Goal: Information Seeking & Learning: Learn about a topic

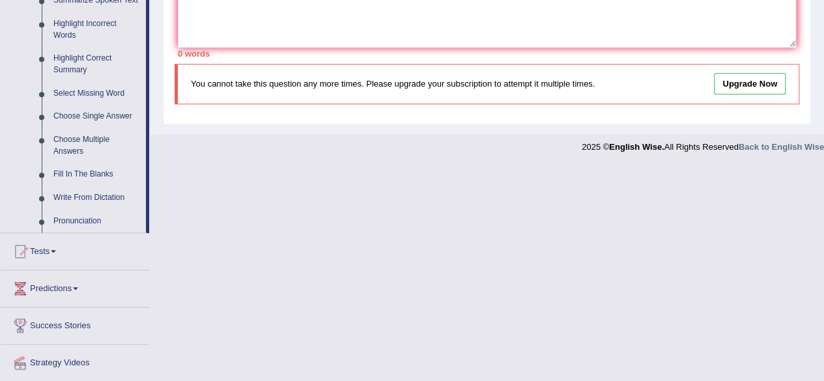
scroll to position [602, 0]
click at [90, 221] on link "Pronunciation" at bounding box center [97, 220] width 98 height 23
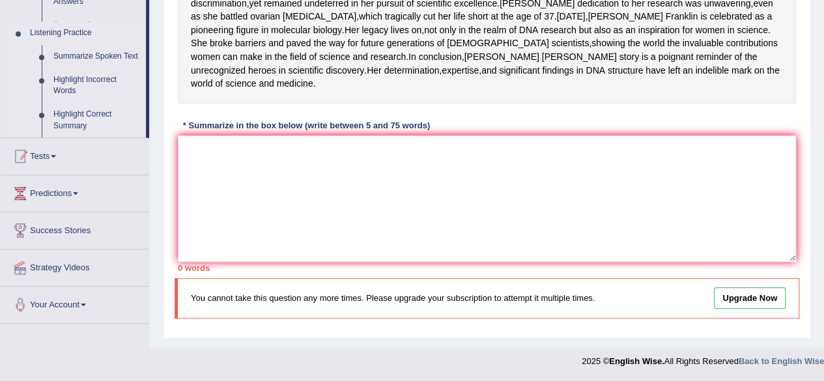
scroll to position [392, 0]
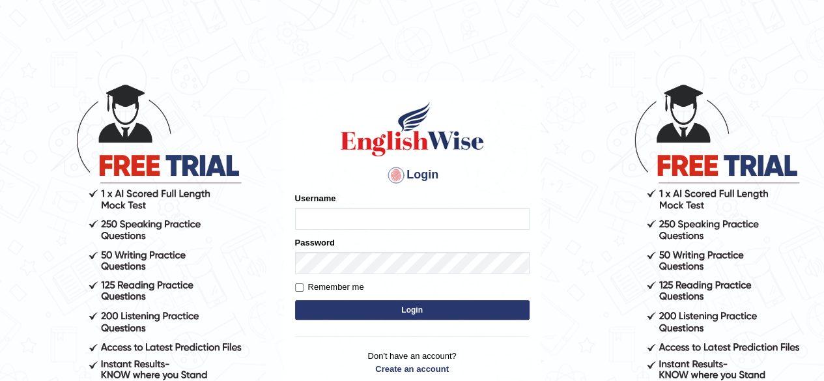
click at [330, 211] on input "Username" at bounding box center [412, 219] width 235 height 22
type input "CKAUR"
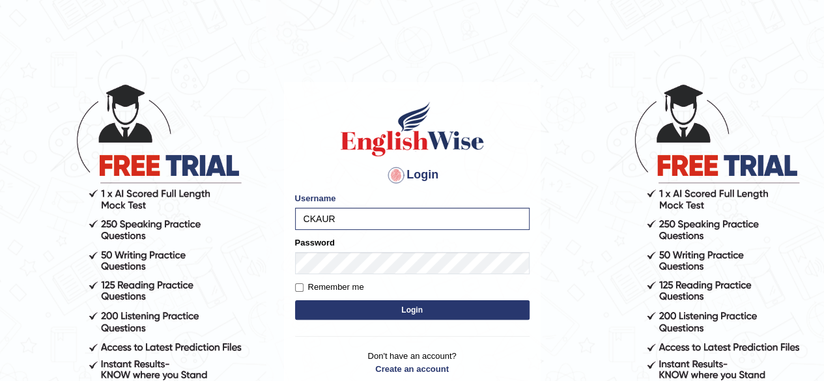
click at [336, 304] on button "Login" at bounding box center [412, 310] width 235 height 20
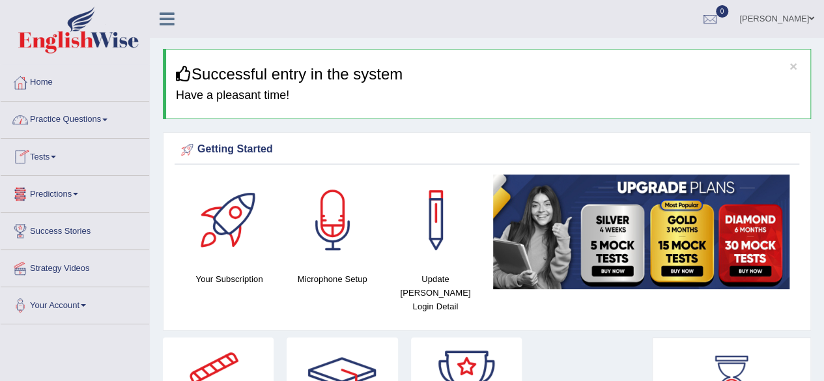
click at [72, 115] on link "Practice Questions" at bounding box center [75, 118] width 149 height 33
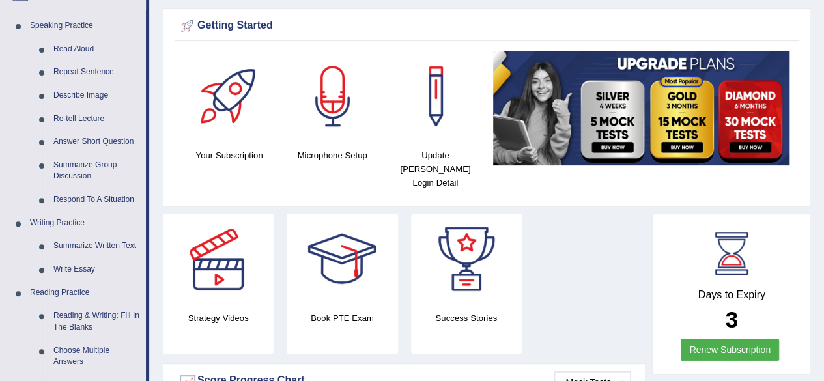
scroll to position [122, 0]
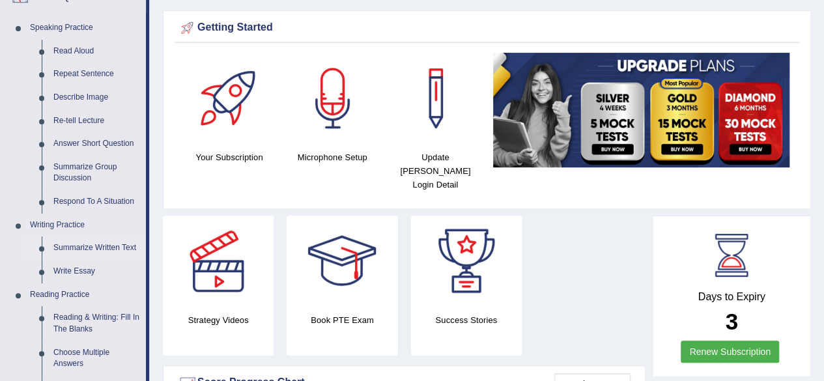
click at [98, 242] on link "Summarize Written Text" at bounding box center [97, 248] width 98 height 23
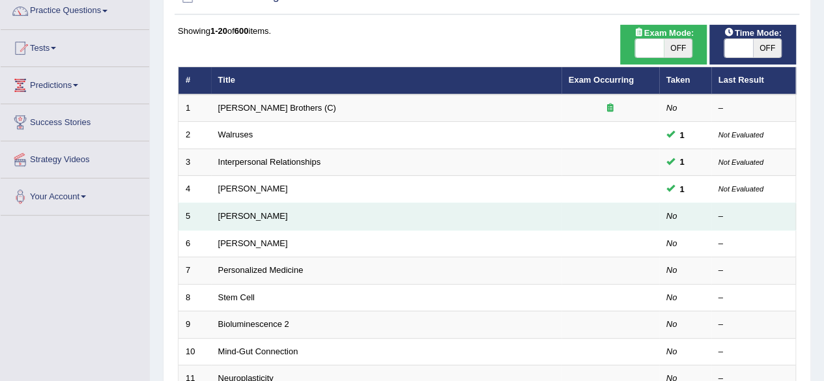
scroll to position [113, 0]
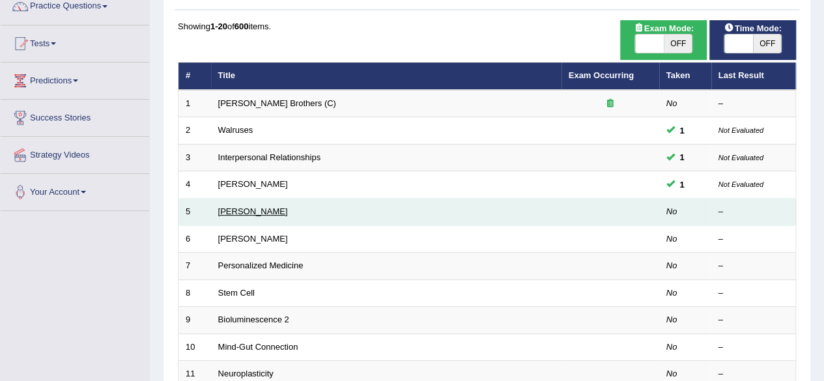
click at [242, 213] on link "Jonas Salk" at bounding box center [253, 212] width 70 height 10
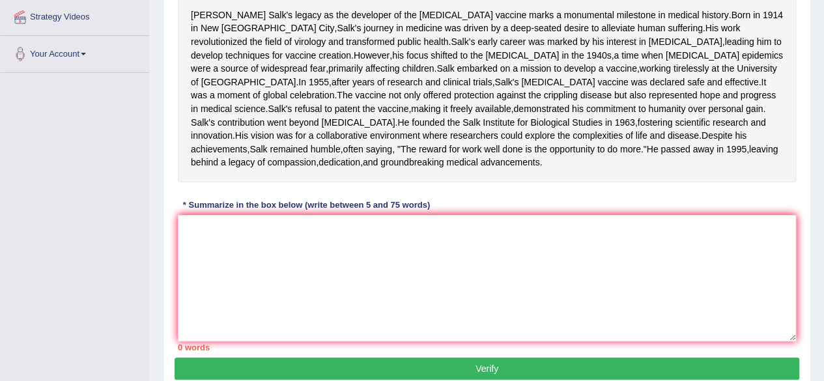
scroll to position [253, 0]
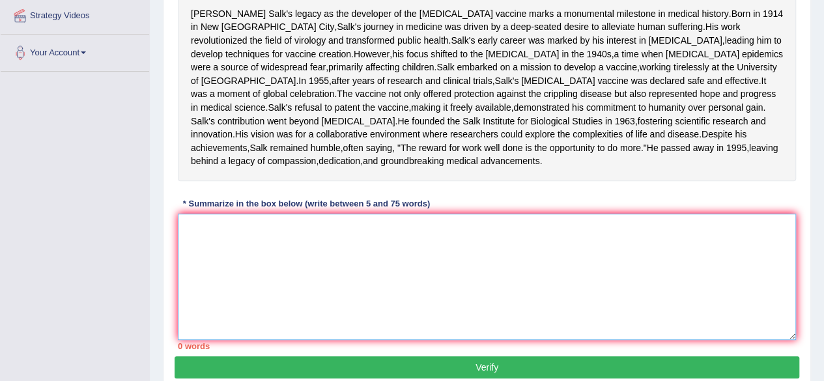
click at [224, 308] on textarea at bounding box center [487, 277] width 618 height 126
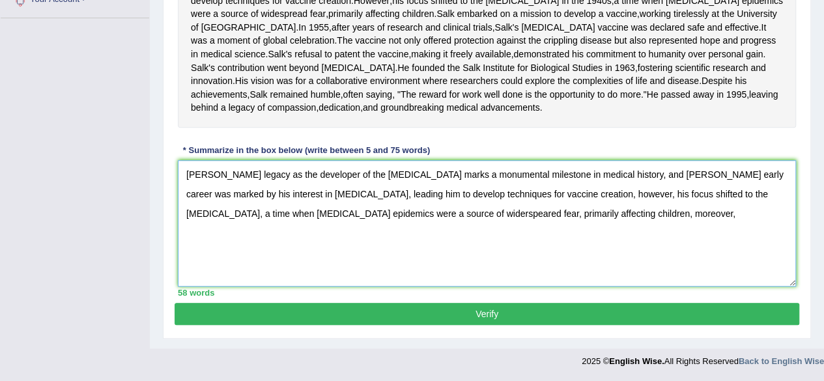
scroll to position [322, 0]
type textarea "[PERSON_NAME] legacy as the developer of the [MEDICAL_DATA] marks a monumental …"
click at [480, 325] on button "Verify" at bounding box center [487, 314] width 625 height 22
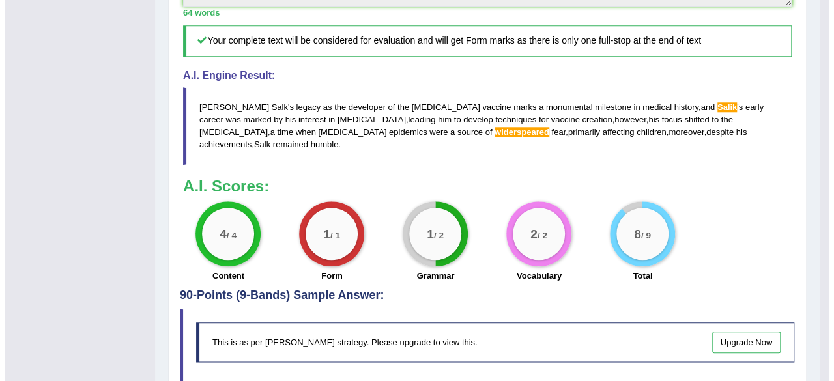
scroll to position [570, 0]
